Goal: Task Accomplishment & Management: Manage account settings

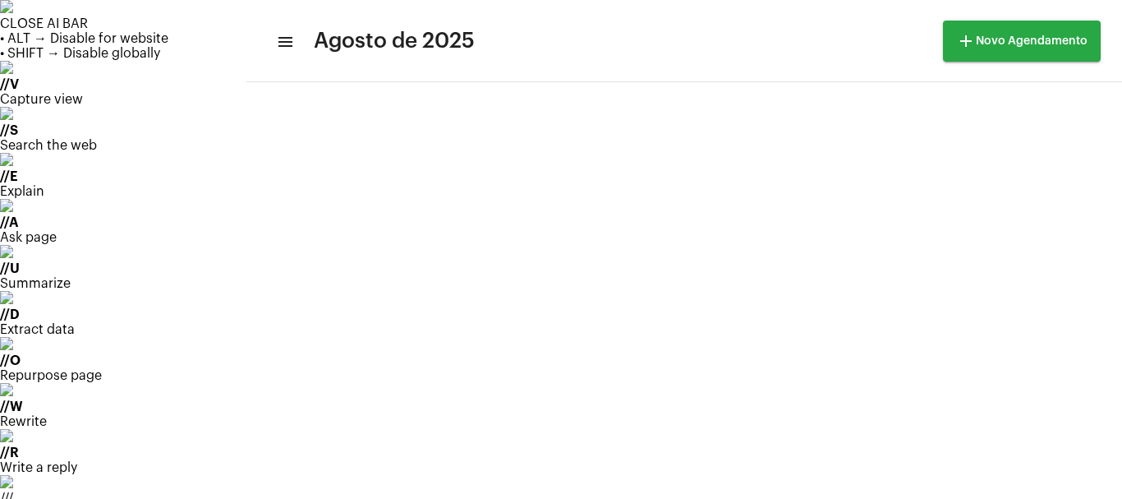
scroll to position [109, 0]
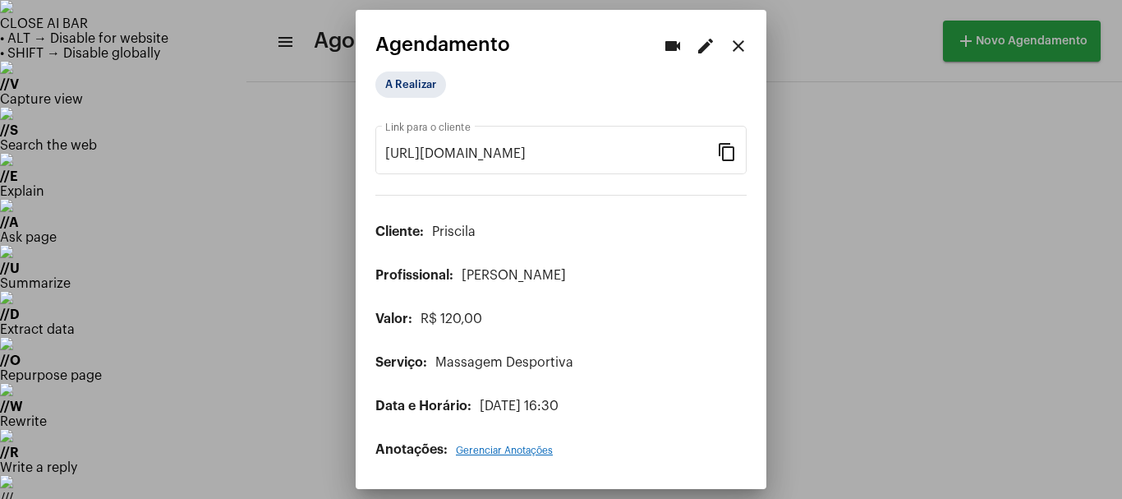
click at [709, 53] on mat-icon "edit" at bounding box center [706, 46] width 20 height 20
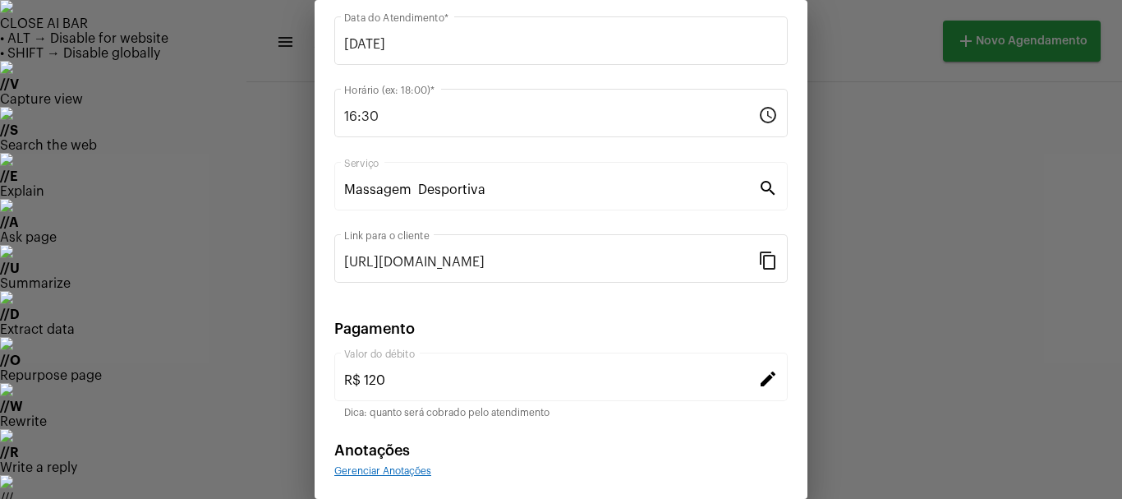
scroll to position [209, 0]
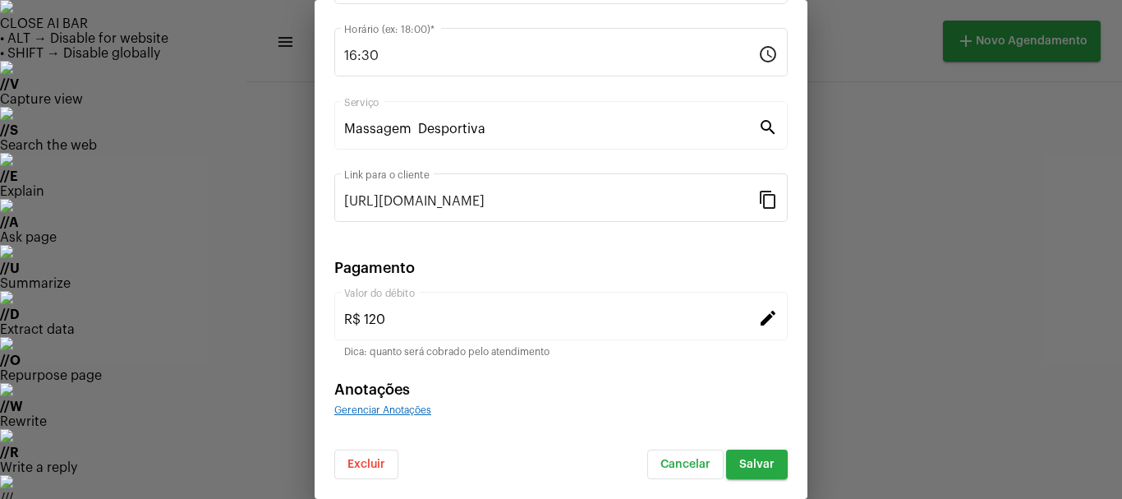
click at [364, 464] on span "Excluir" at bounding box center [367, 465] width 38 height 12
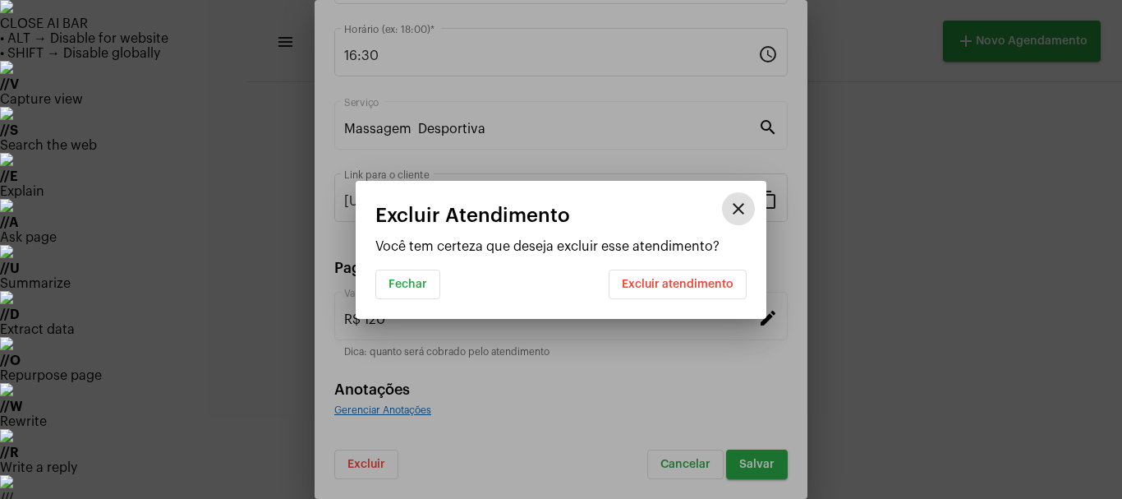
click at [651, 291] on button "Excluir atendimento" at bounding box center [678, 285] width 138 height 30
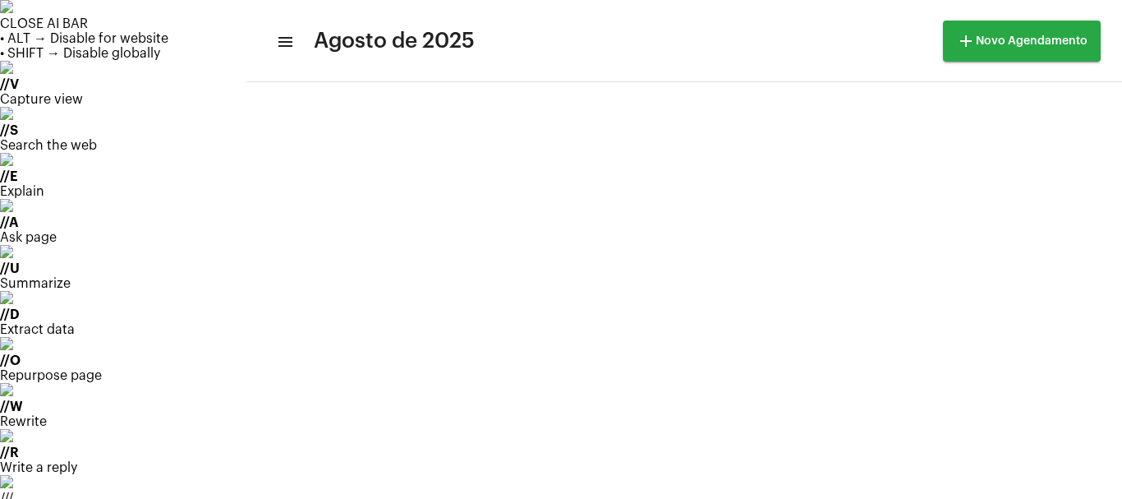
scroll to position [175, 0]
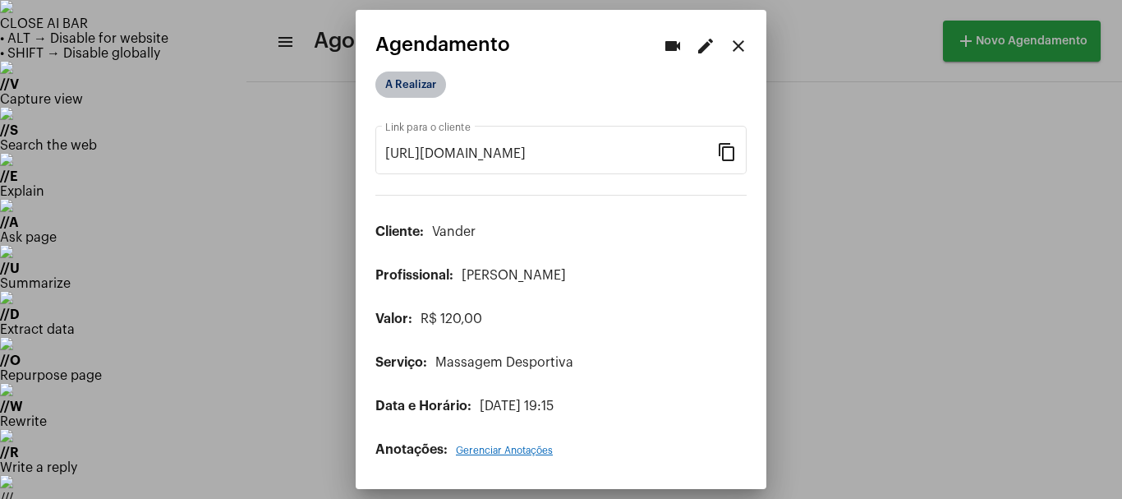
click at [400, 86] on mat-chip "A Realizar" at bounding box center [411, 84] width 71 height 26
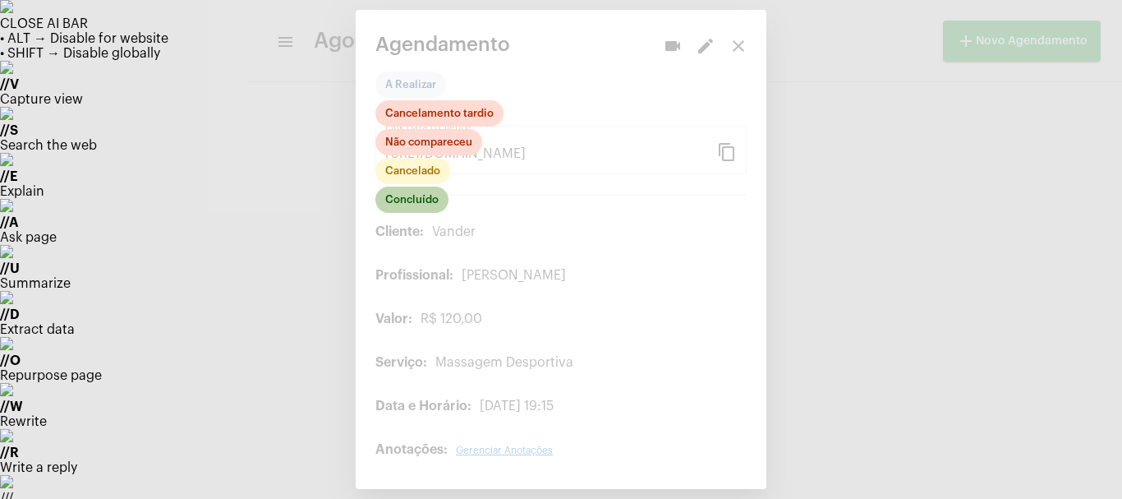
click at [402, 201] on mat-chip "Concluído" at bounding box center [412, 200] width 73 height 26
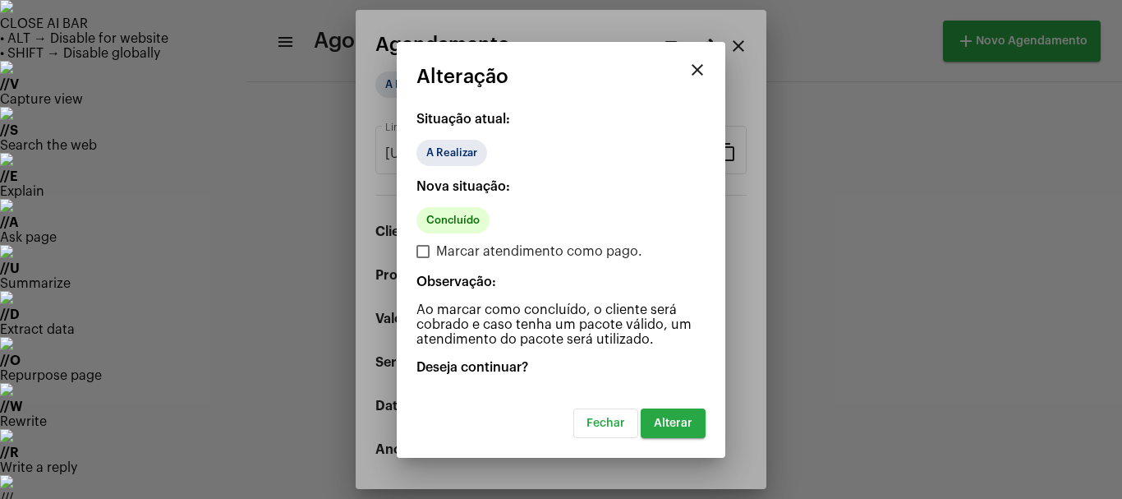
click at [661, 428] on span "Alterar" at bounding box center [673, 423] width 39 height 12
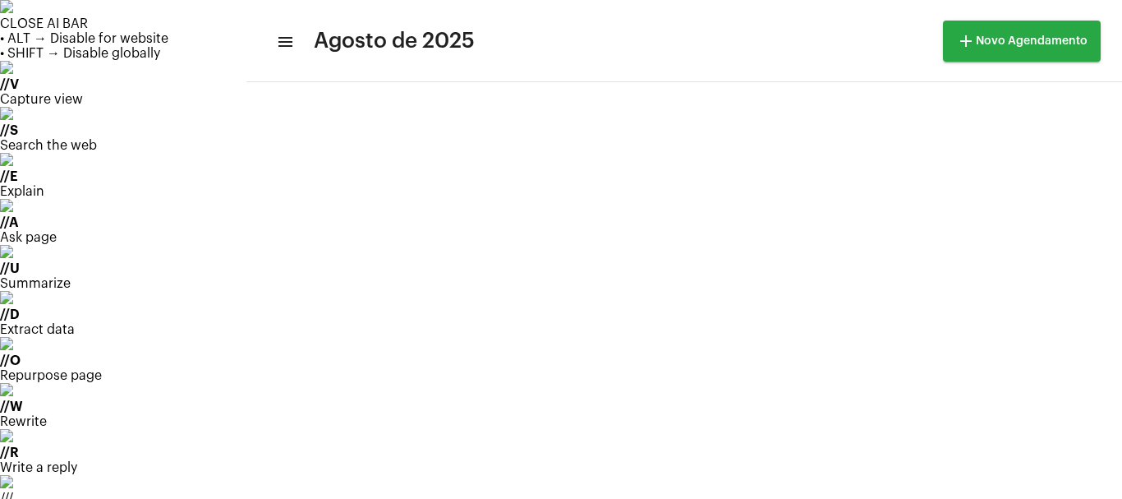
scroll to position [164, 0]
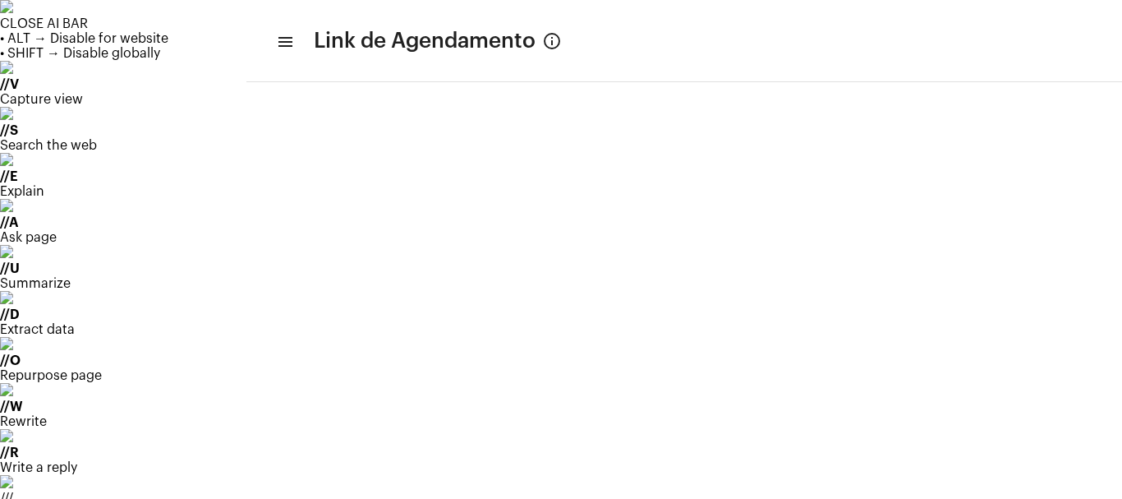
drag, startPoint x: 109, startPoint y: 196, endPoint x: 103, endPoint y: 225, distance: 30.3
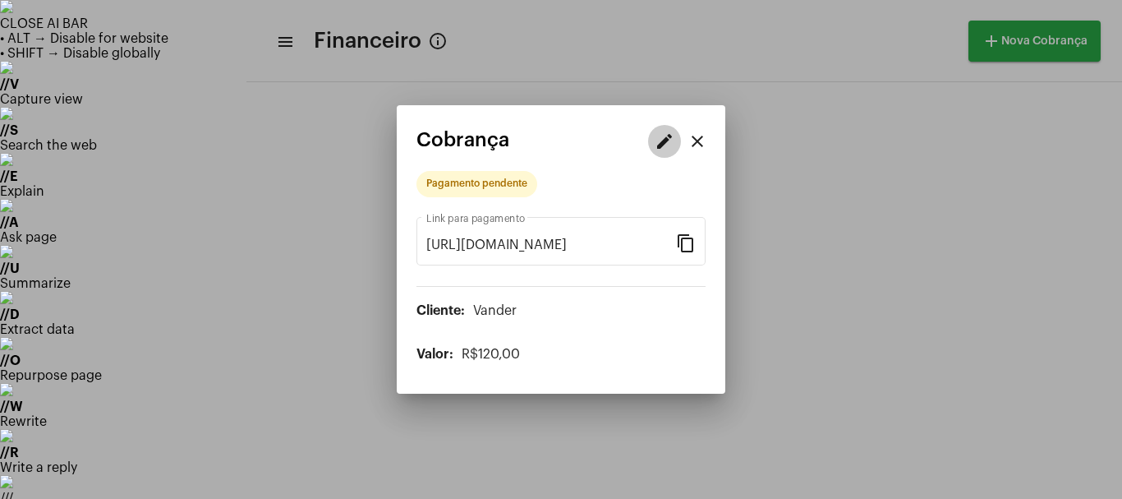
click at [664, 147] on mat-icon "edit" at bounding box center [665, 141] width 20 height 20
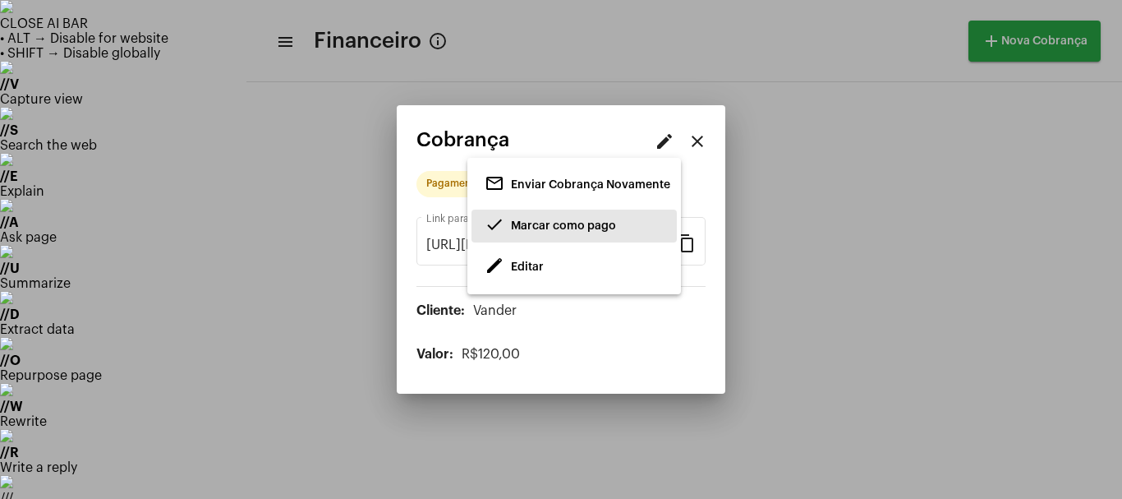
click at [561, 227] on span "Marcar como pago" at bounding box center [563, 226] width 105 height 12
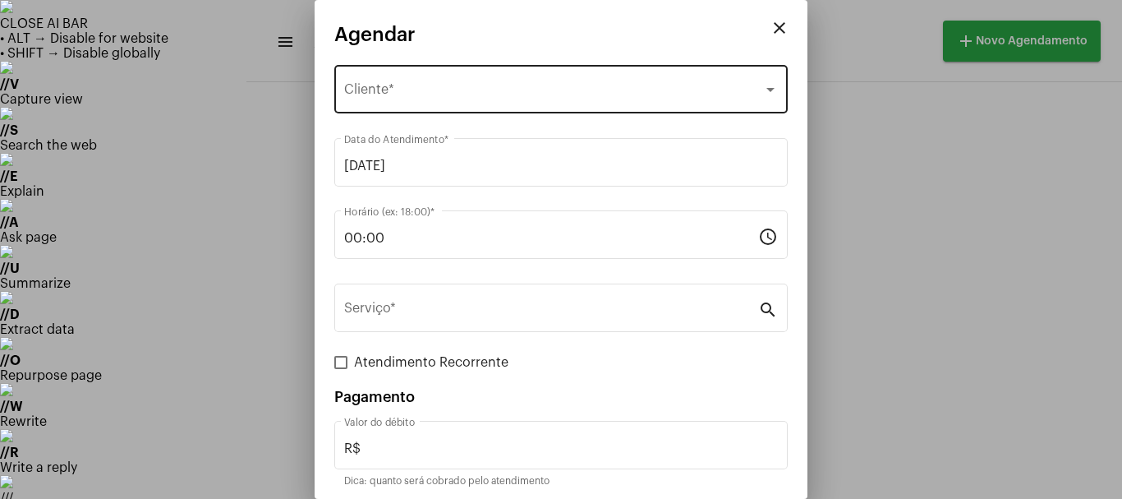
click at [407, 79] on div "Selecione o Cliente Cliente *" at bounding box center [561, 88] width 434 height 52
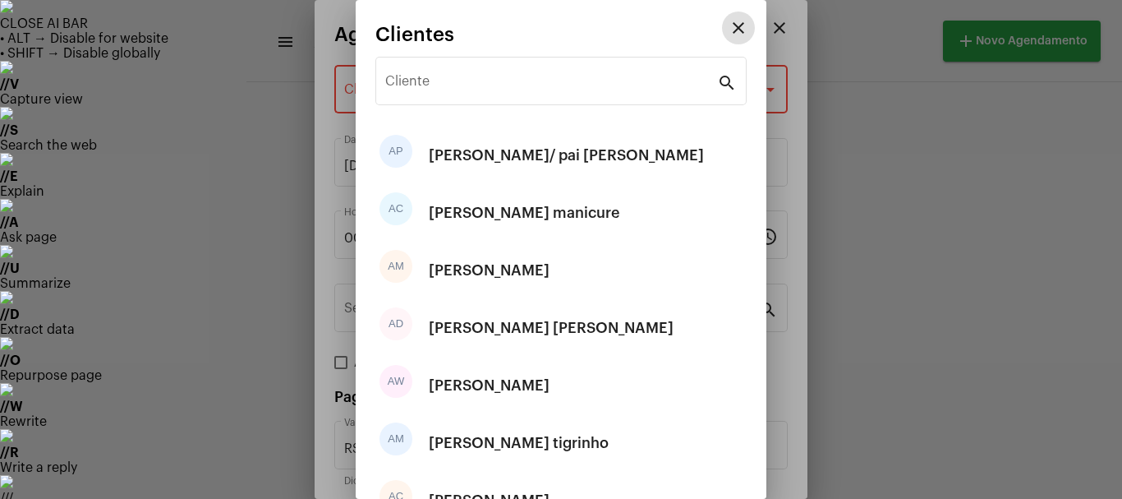
click at [407, 79] on input "Cliente" at bounding box center [551, 84] width 332 height 15
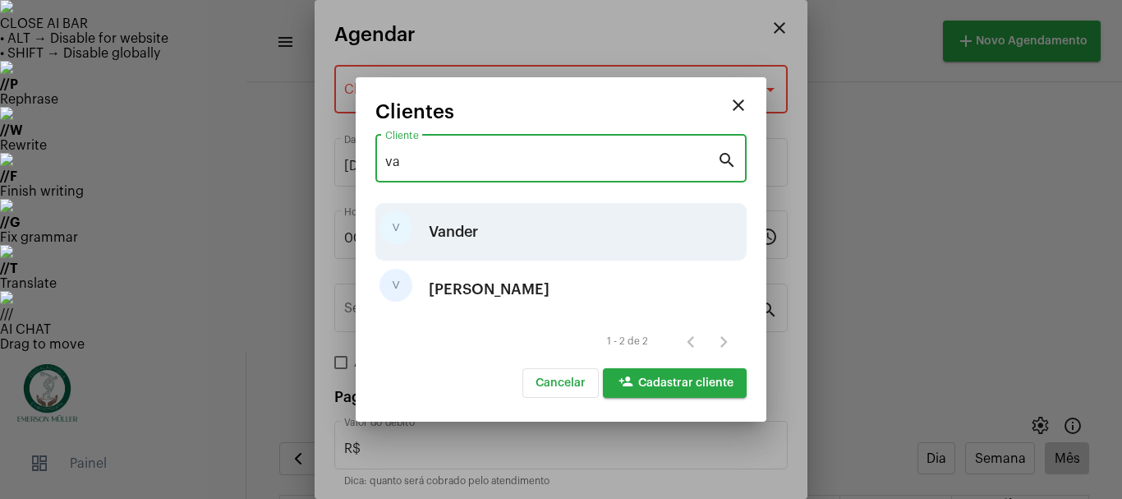
type input "va"
click at [449, 228] on div "Vander" at bounding box center [453, 231] width 49 height 49
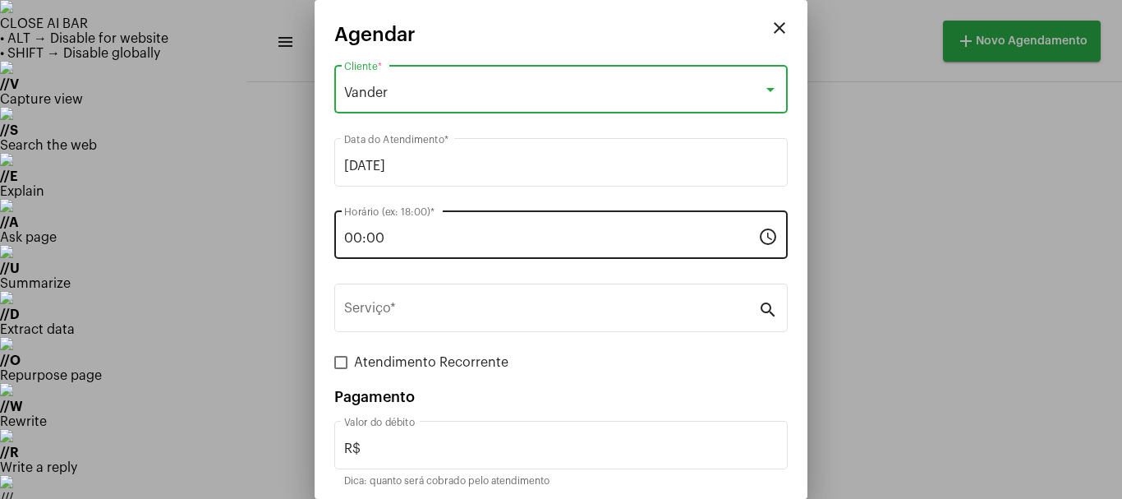
click at [422, 232] on input "00:00" at bounding box center [551, 238] width 414 height 15
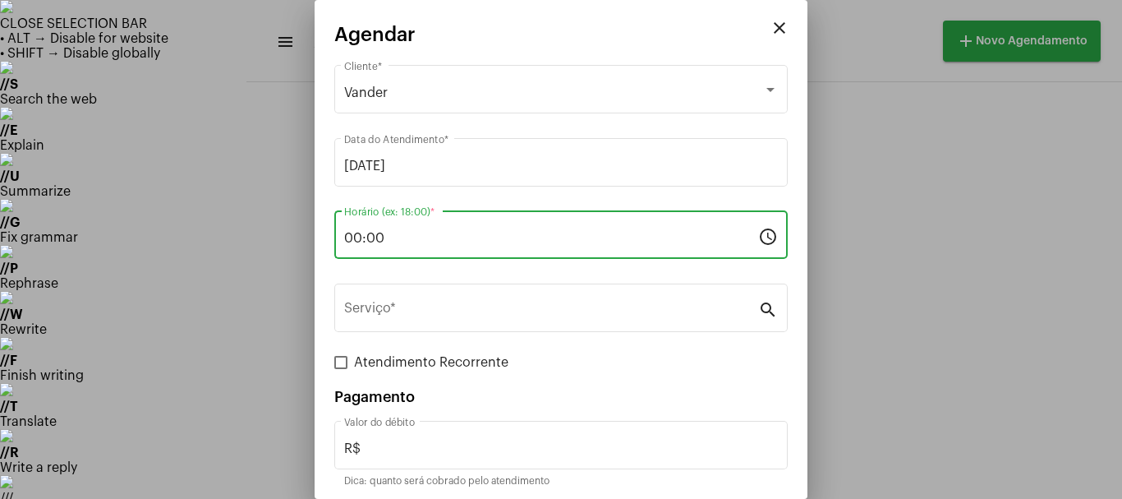
drag, startPoint x: 413, startPoint y: 240, endPoint x: 276, endPoint y: 253, distance: 137.0
click at [276, 253] on div "close Agendar Vander Cliente * [DATE] Data do Atendimento * 00:00 Horário (ex: …" at bounding box center [561, 249] width 1122 height 499
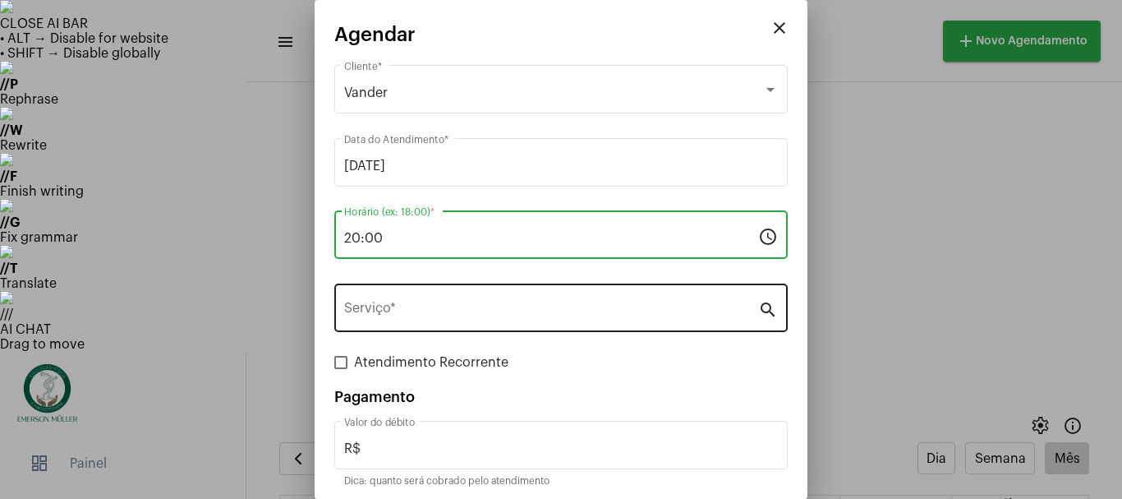
type input "20:00"
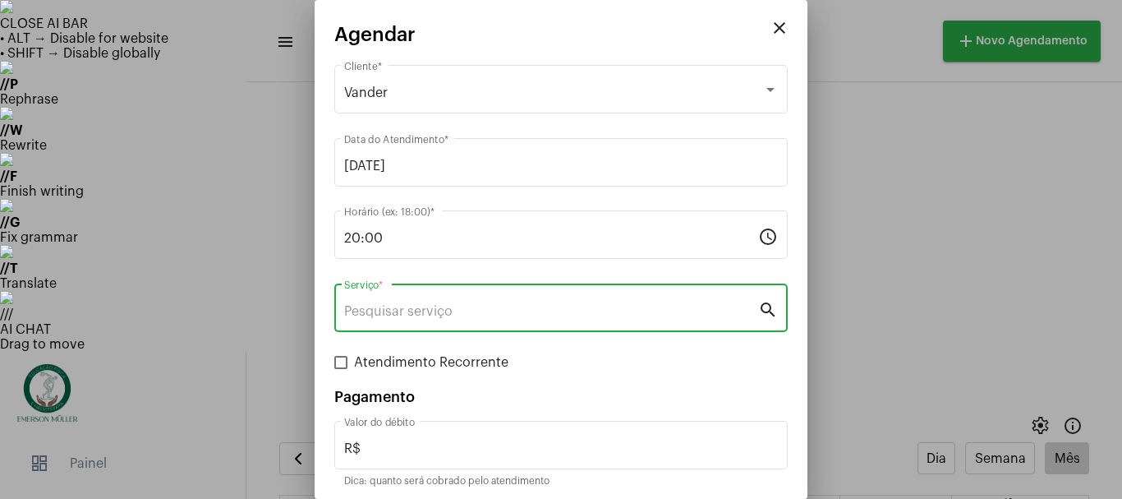
click at [388, 306] on input "Serviço *" at bounding box center [551, 311] width 414 height 15
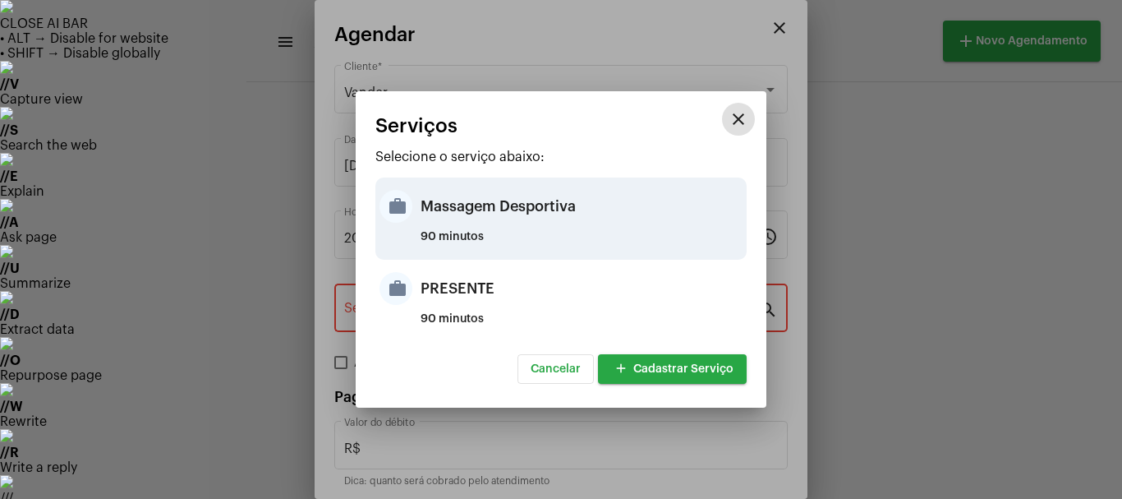
click at [463, 214] on div "Massagem Desportiva" at bounding box center [582, 206] width 322 height 49
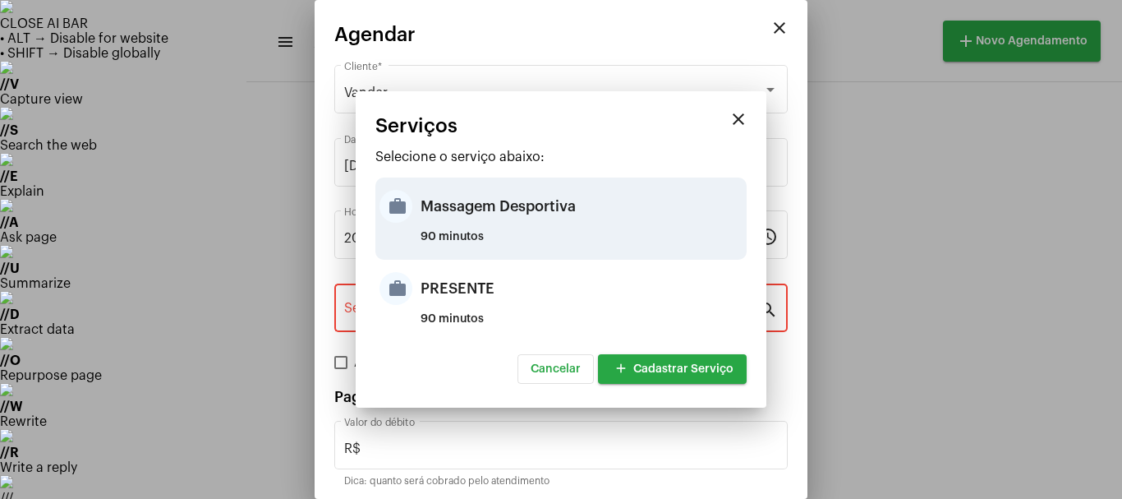
type input "Massagem Desportiva"
type input "R$ 120"
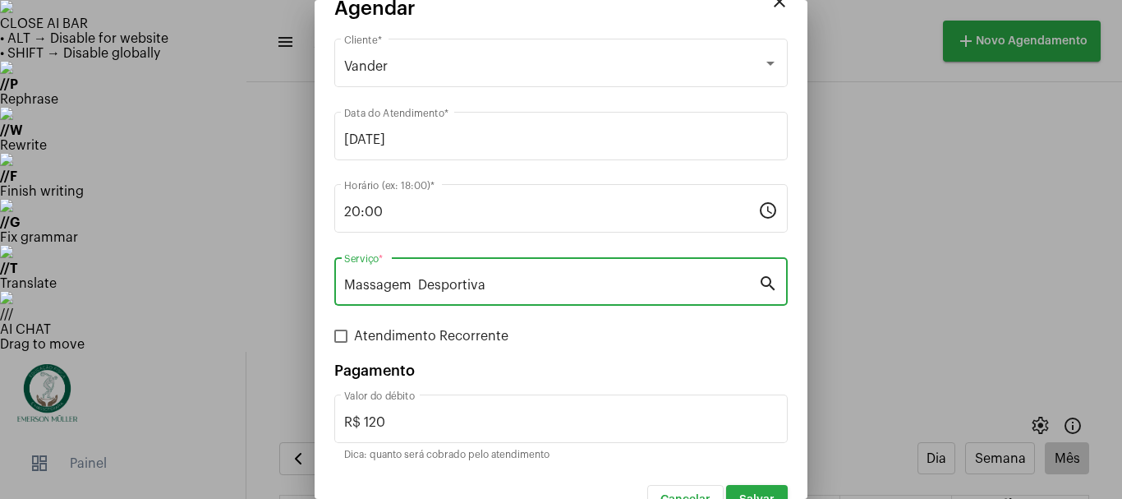
scroll to position [62, 0]
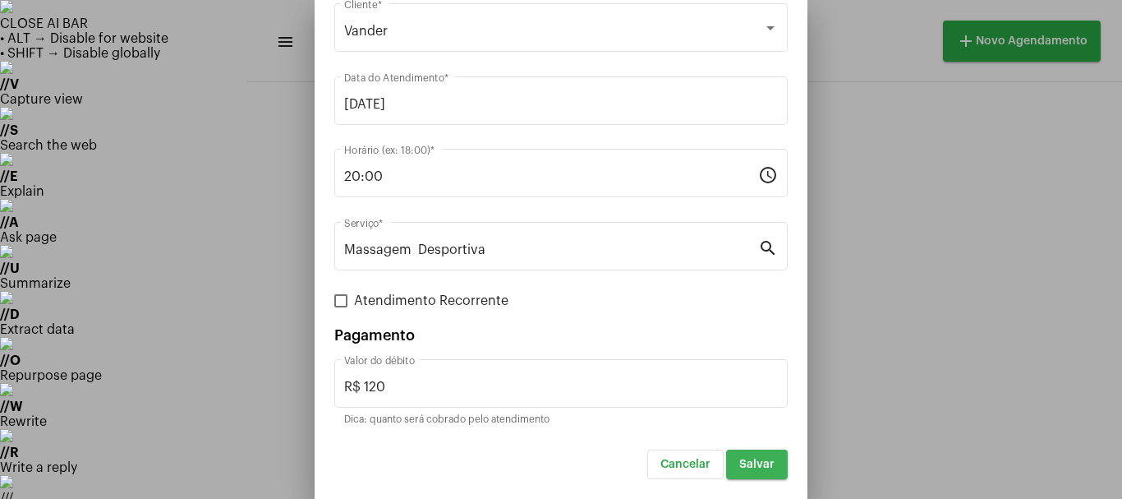
click at [740, 466] on span "Salvar" at bounding box center [757, 465] width 35 height 12
